Goal: Task Accomplishment & Management: Manage account settings

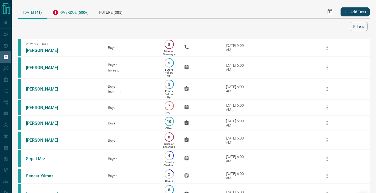
click at [79, 16] on div "Overdue (500+)" at bounding box center [70, 11] width 47 height 13
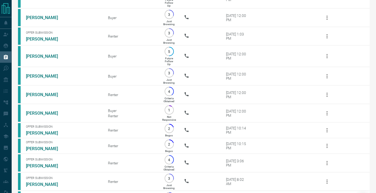
scroll to position [19, 0]
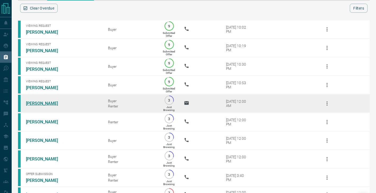
click at [48, 103] on link "[PERSON_NAME]" at bounding box center [46, 103] width 40 height 5
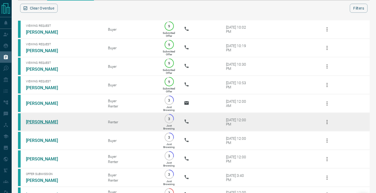
click at [38, 121] on link "[PERSON_NAME]" at bounding box center [46, 121] width 40 height 5
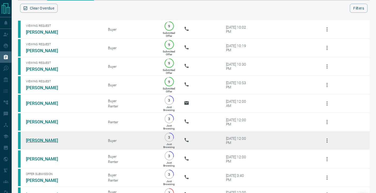
click at [33, 140] on link "[PERSON_NAME]" at bounding box center [46, 140] width 40 height 5
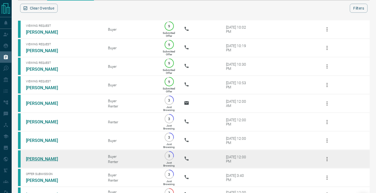
click at [33, 157] on link "[PERSON_NAME]" at bounding box center [46, 158] width 40 height 5
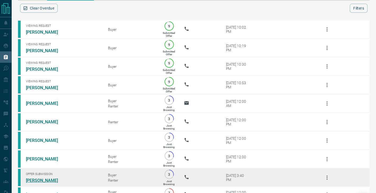
click at [33, 181] on link "[PERSON_NAME]" at bounding box center [46, 180] width 40 height 5
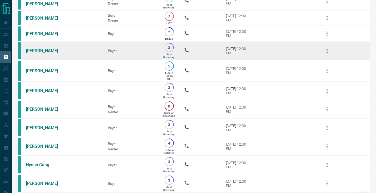
scroll to position [194, 0]
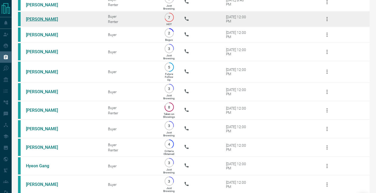
click at [43, 17] on link "[PERSON_NAME]" at bounding box center [46, 19] width 40 height 5
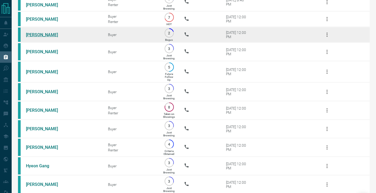
click at [41, 35] on link "[PERSON_NAME]" at bounding box center [46, 34] width 40 height 5
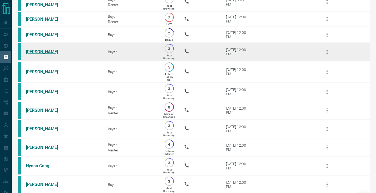
click at [40, 51] on link "[PERSON_NAME]" at bounding box center [46, 51] width 40 height 5
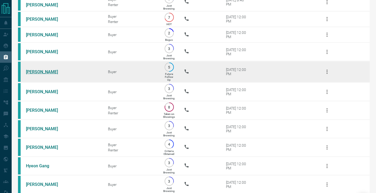
click at [40, 72] on link "[PERSON_NAME]" at bounding box center [46, 71] width 40 height 5
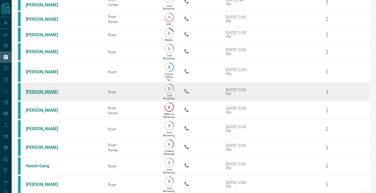
click at [40, 91] on link "[PERSON_NAME]" at bounding box center [46, 91] width 40 height 5
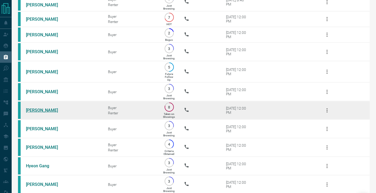
click at [40, 108] on link "[PERSON_NAME]" at bounding box center [46, 110] width 40 height 5
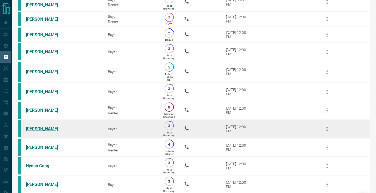
click at [44, 129] on link "[PERSON_NAME]" at bounding box center [46, 128] width 40 height 5
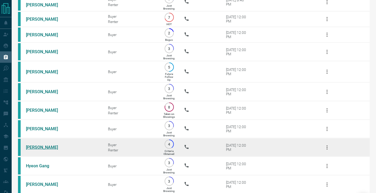
click at [44, 146] on link "[PERSON_NAME]" at bounding box center [46, 147] width 40 height 5
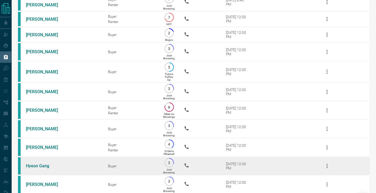
click at [43, 168] on td "Hyeon Gang" at bounding box center [59, 166] width 82 height 19
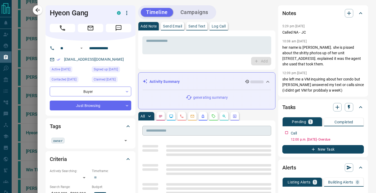
scroll to position [29, 0]
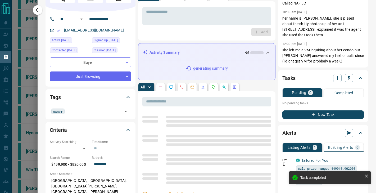
click at [26, 10] on div at bounding box center [188, 96] width 376 height 193
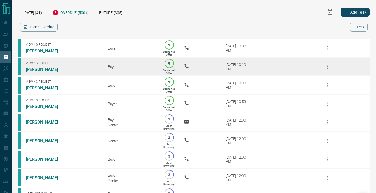
scroll to position [0, 0]
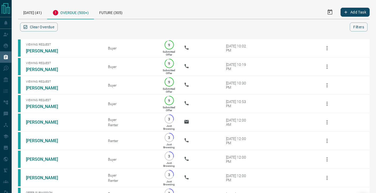
click at [79, 9] on div "Overdue (500+)" at bounding box center [70, 12] width 47 height 14
